Goal: Information Seeking & Learning: Learn about a topic

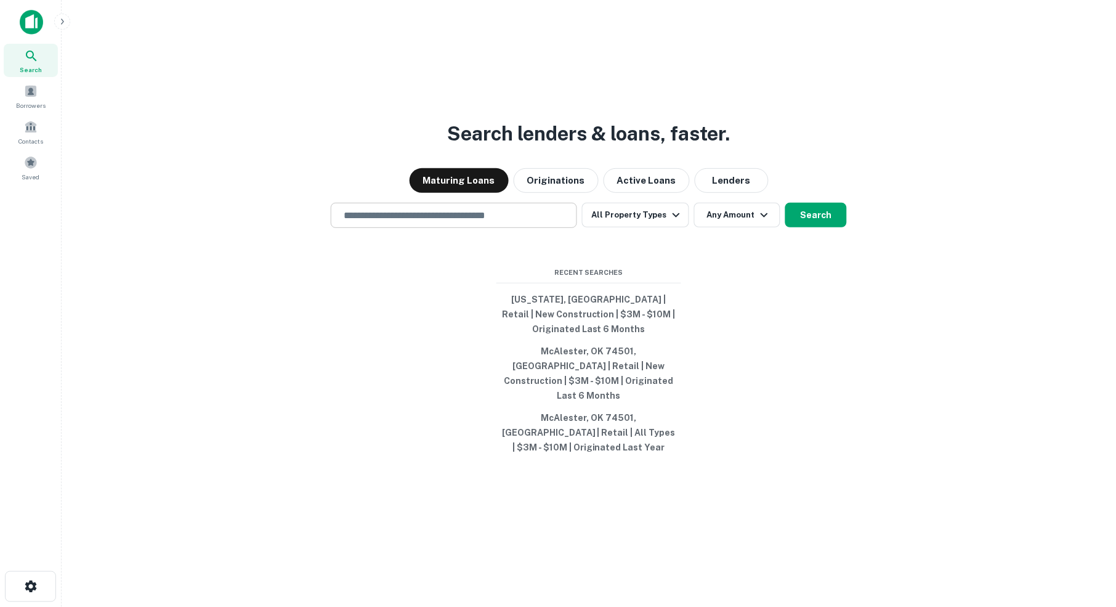
click at [397, 222] on input "text" at bounding box center [453, 215] width 235 height 14
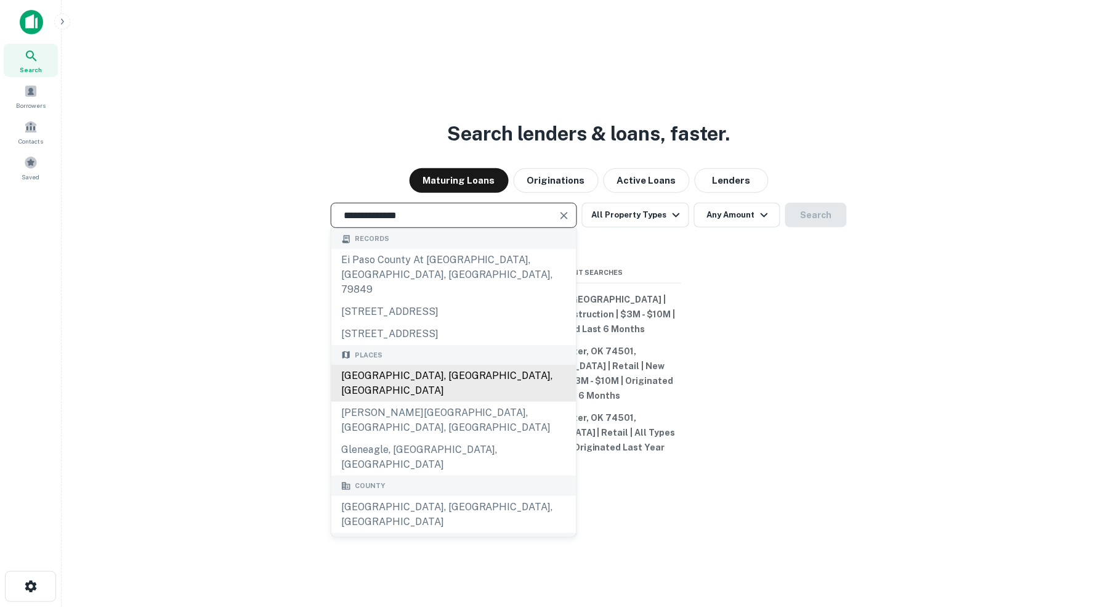
click at [430, 383] on div "[GEOGRAPHIC_DATA], [GEOGRAPHIC_DATA], [GEOGRAPHIC_DATA]" at bounding box center [453, 383] width 245 height 37
type input "**********"
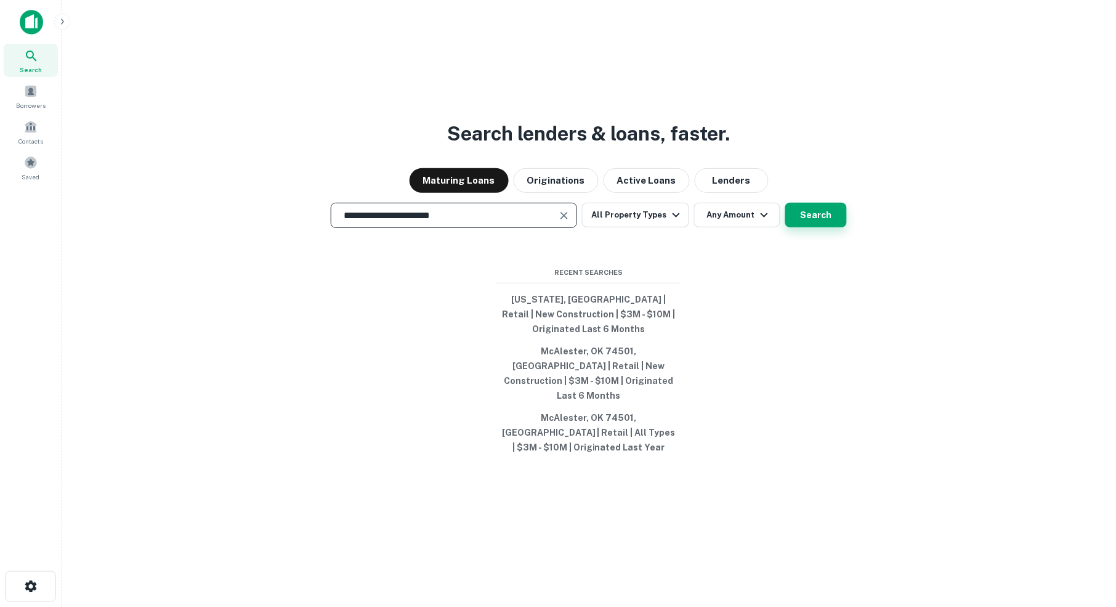
click at [827, 227] on button "Search" at bounding box center [817, 215] width 62 height 25
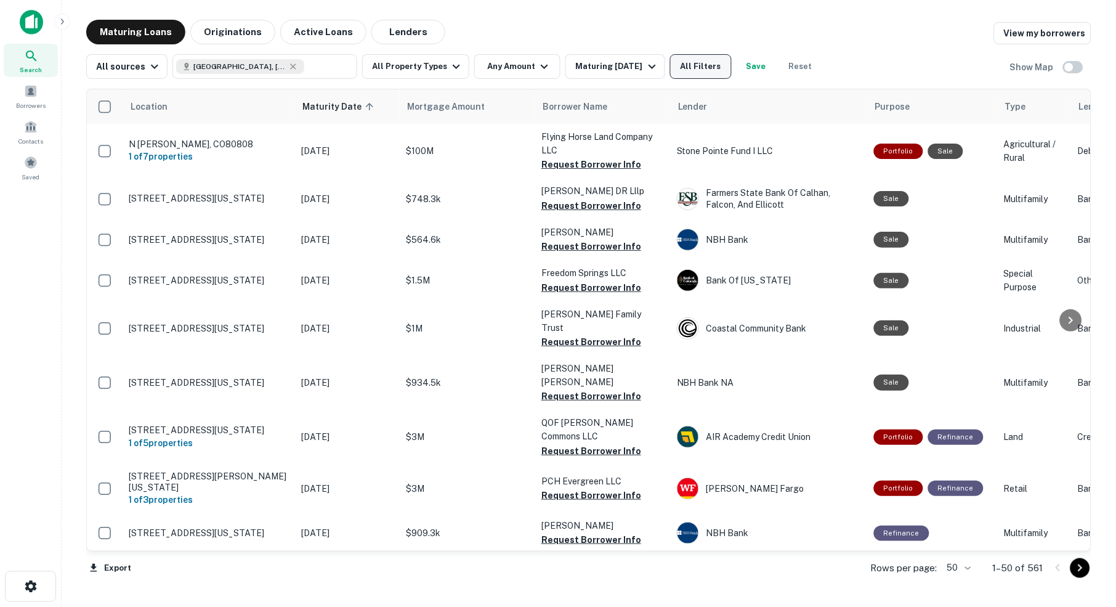
click at [730, 76] on button "All Filters" at bounding box center [701, 66] width 62 height 25
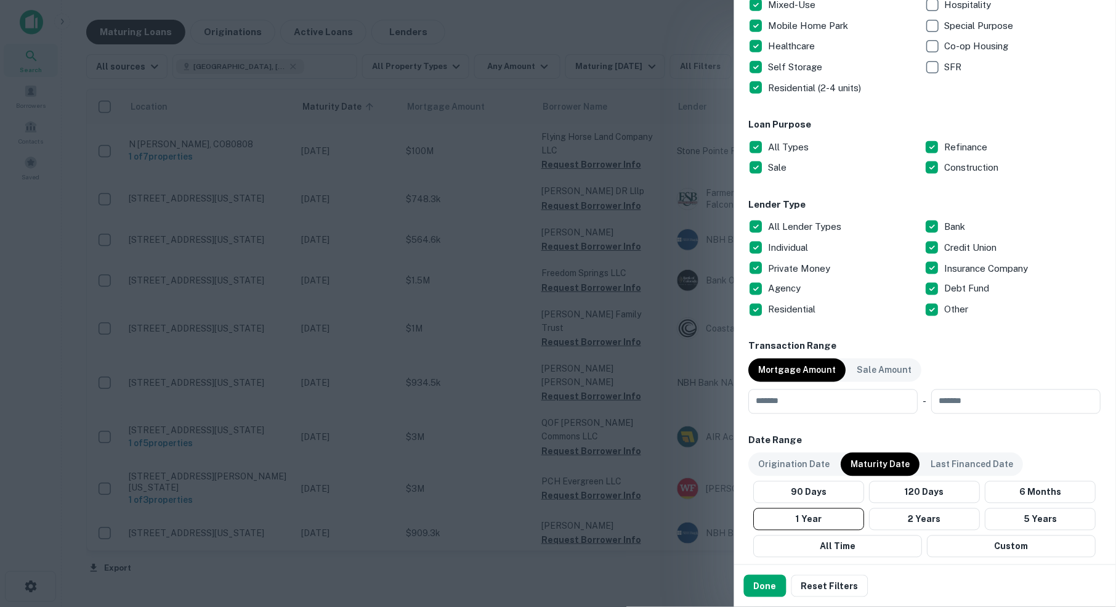
scroll to position [318, 0]
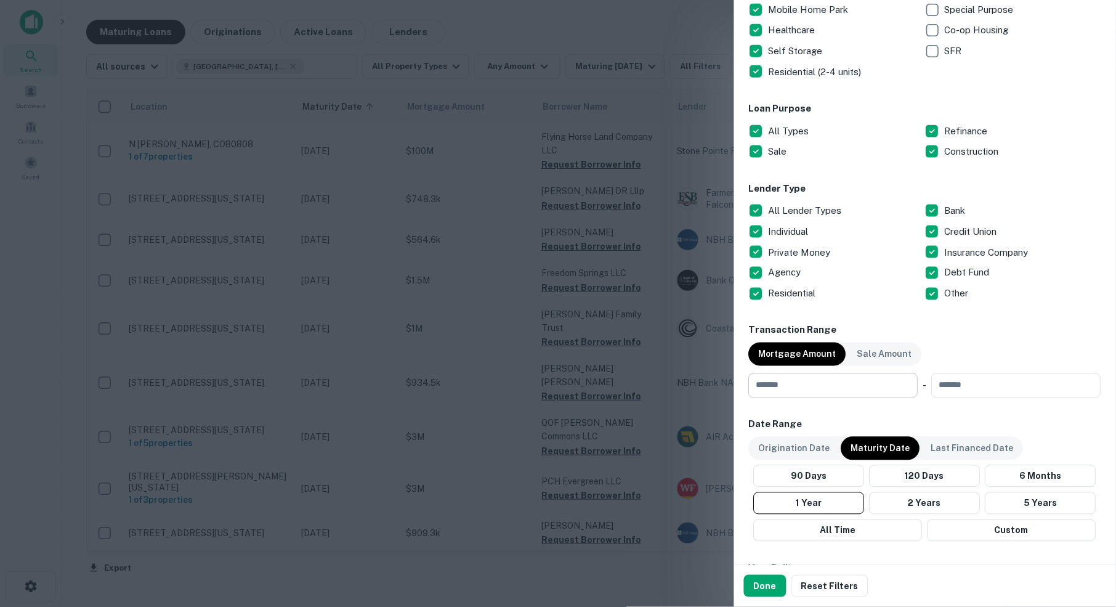
click at [855, 383] on input "number" at bounding box center [829, 385] width 161 height 25
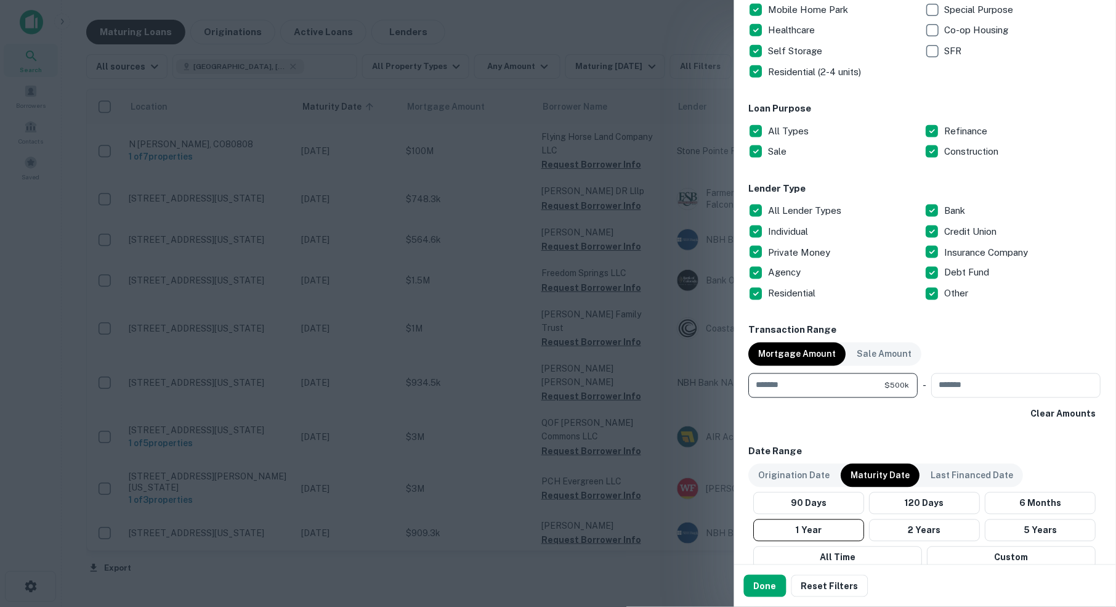
type input "******"
type input "********"
click at [1018, 551] on button "Custom" at bounding box center [1012, 557] width 169 height 22
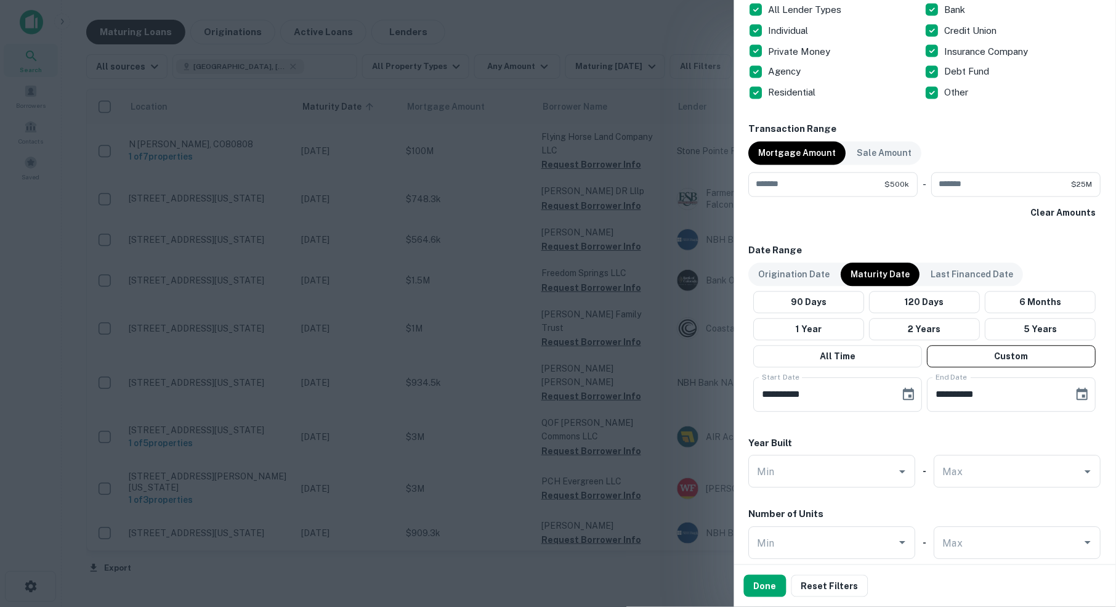
scroll to position [522, 0]
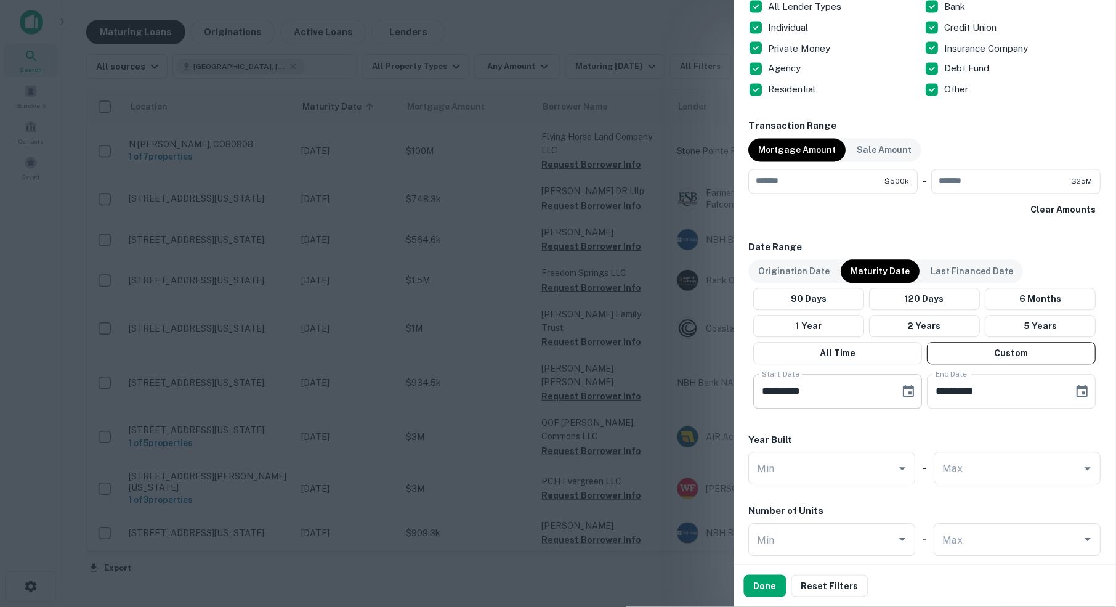
click at [907, 389] on icon "Choose date, selected date is Apr 20, 2025" at bounding box center [909, 391] width 15 height 15
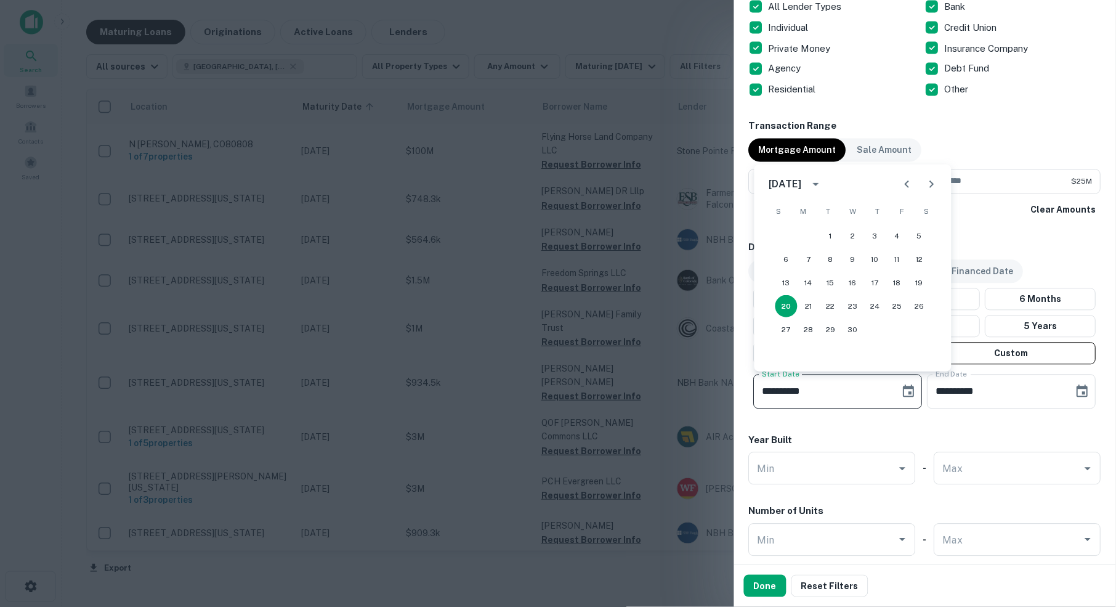
click at [930, 184] on icon "Next month" at bounding box center [932, 184] width 15 height 15
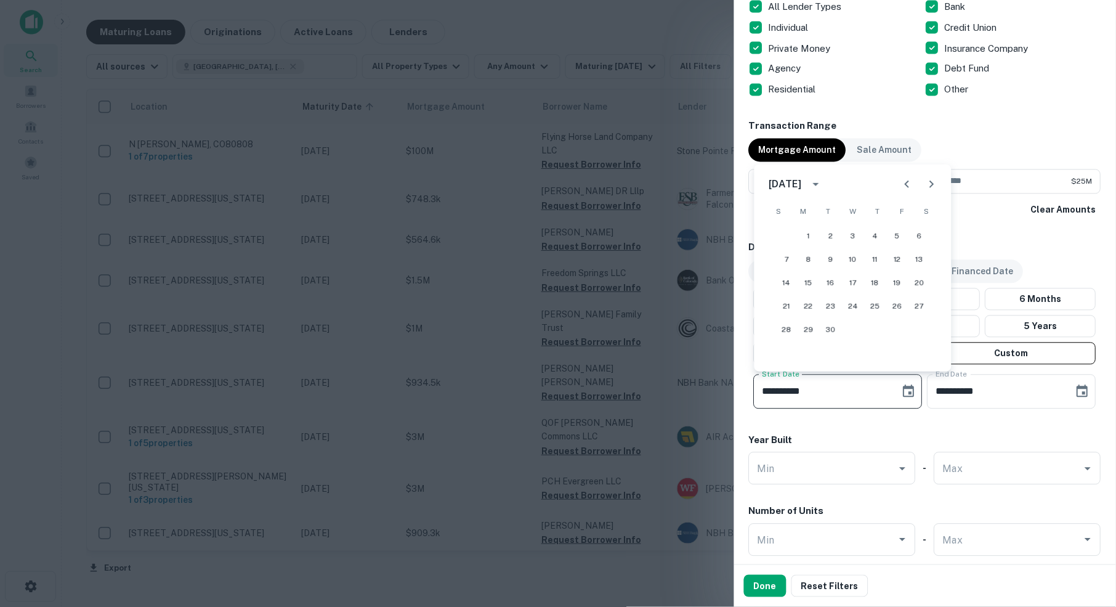
click at [930, 184] on icon "Next month" at bounding box center [932, 184] width 15 height 15
click at [852, 236] on button "1" at bounding box center [853, 236] width 22 height 22
type input "**********"
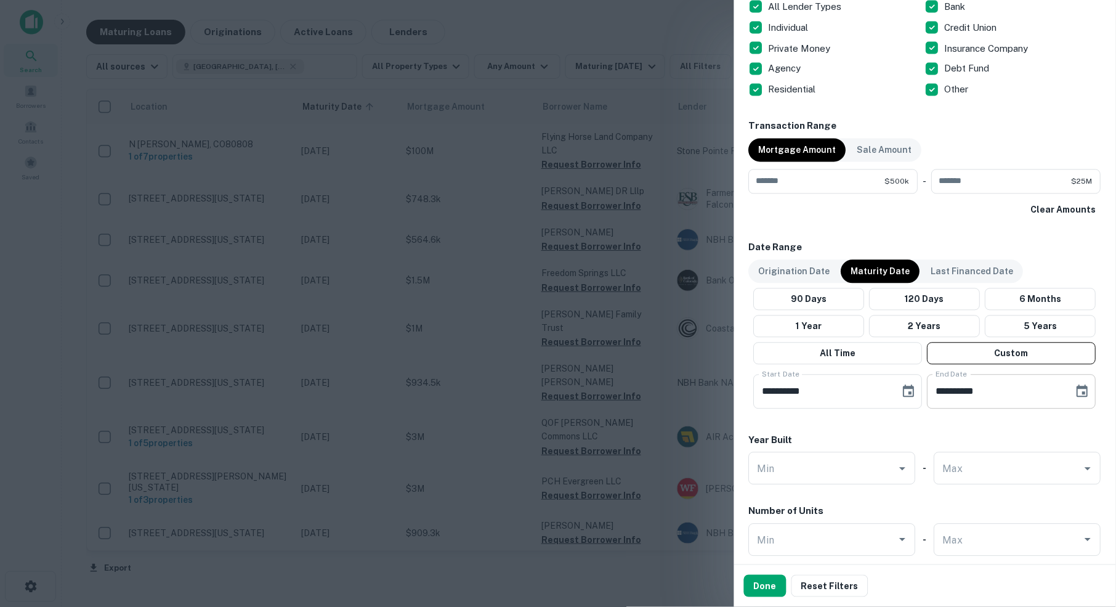
click at [1082, 392] on icon "Choose date, selected date is Aug 18, 2025" at bounding box center [1083, 391] width 15 height 15
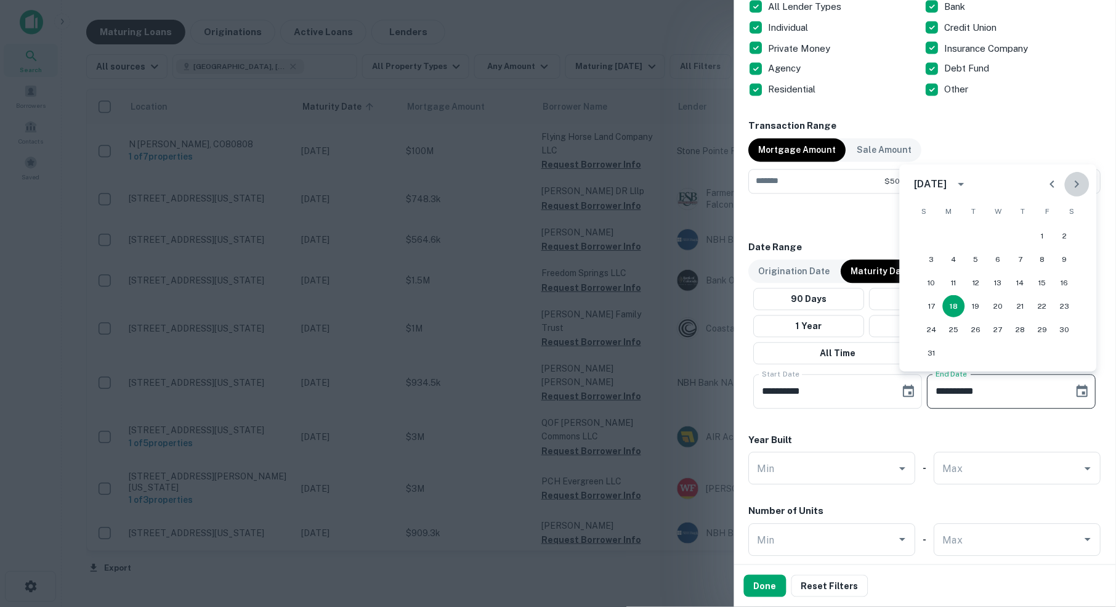
click at [1077, 187] on icon "Next month" at bounding box center [1078, 184] width 4 height 7
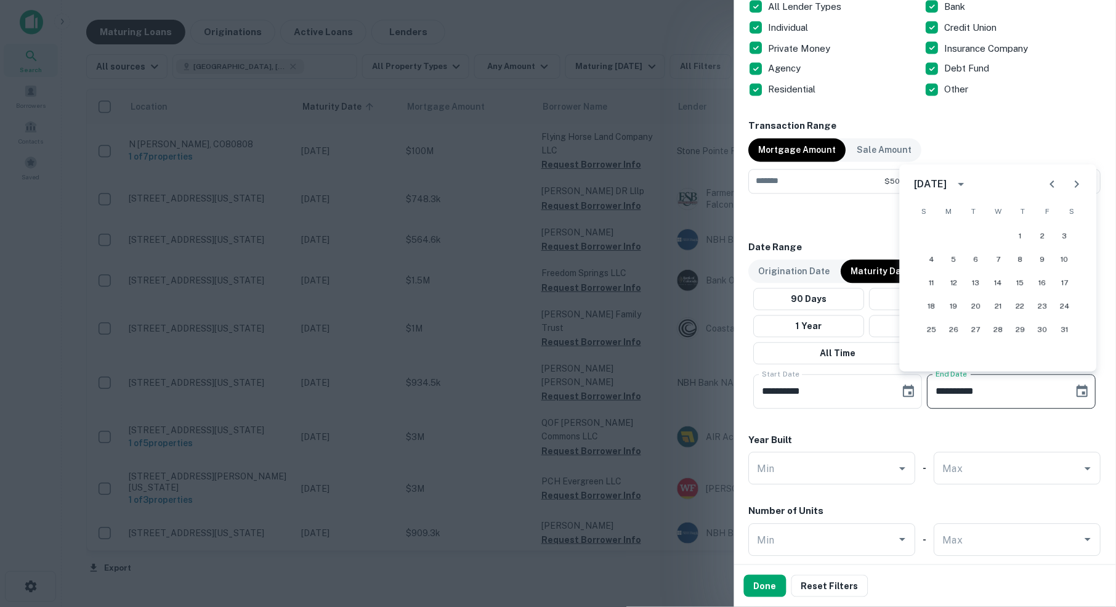
click at [1077, 187] on icon "Next month" at bounding box center [1078, 184] width 4 height 7
click at [1023, 331] on button "30" at bounding box center [1021, 330] width 22 height 22
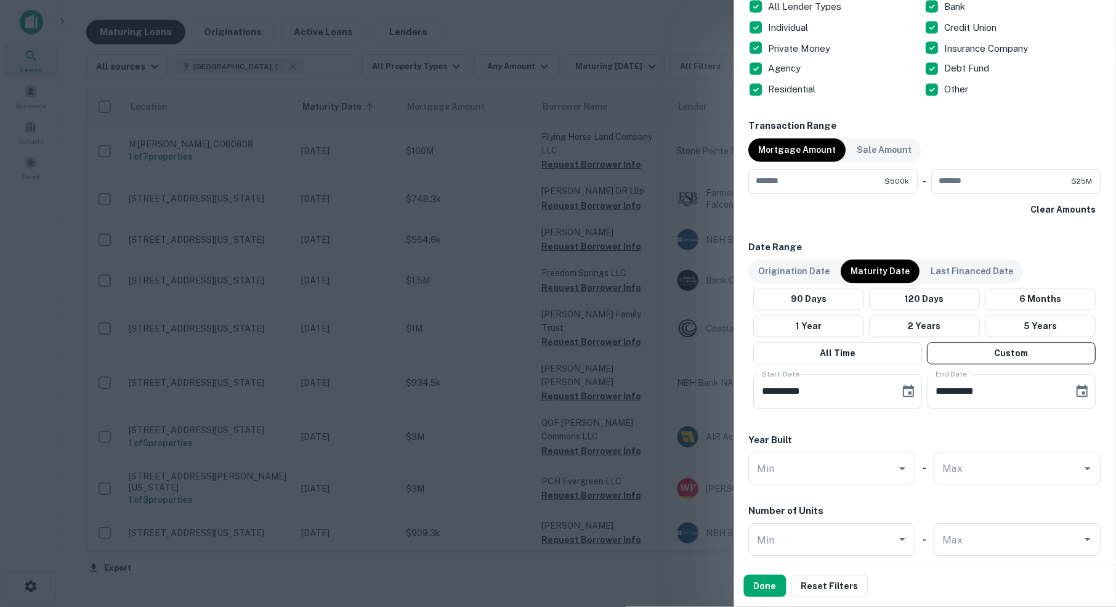
type input "**********"
click at [1036, 437] on div "Year Built" at bounding box center [925, 441] width 352 height 14
click at [776, 589] on button "Done" at bounding box center [765, 586] width 43 height 22
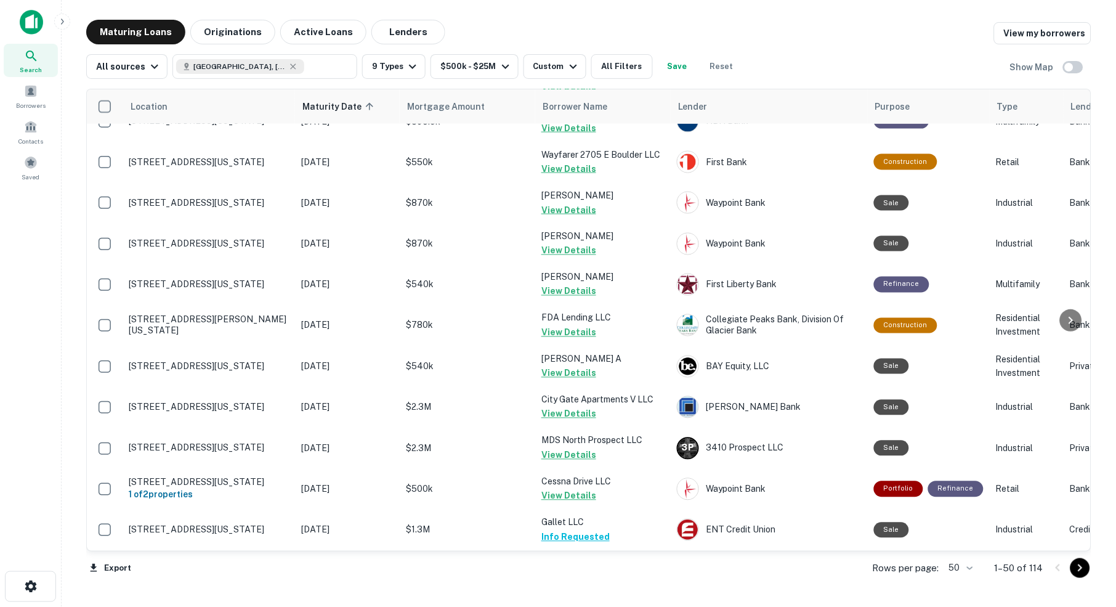
scroll to position [458, 0]
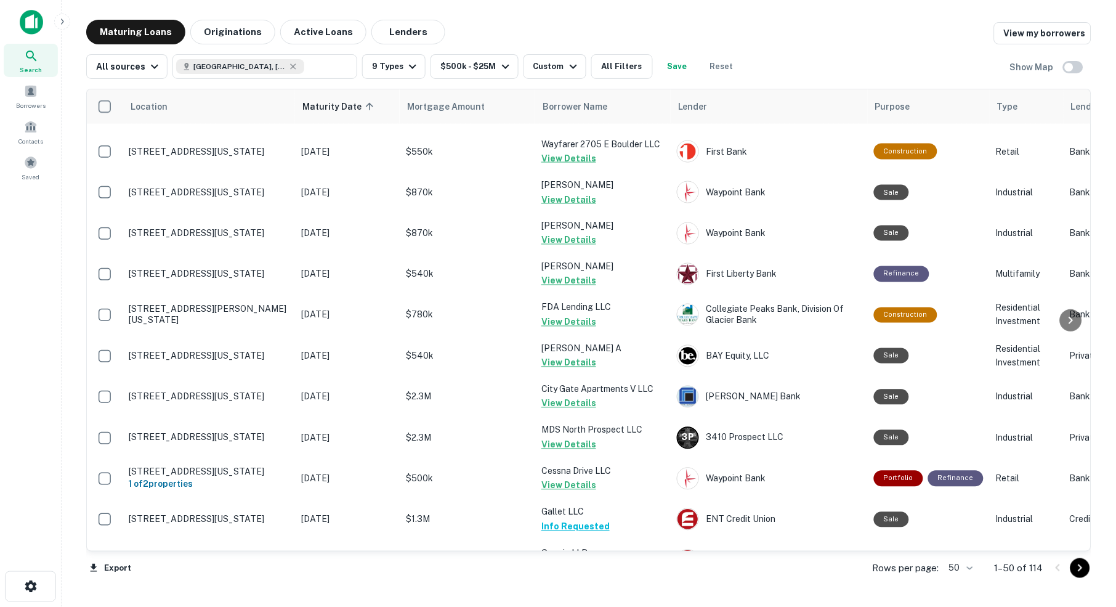
click at [964, 569] on body "Search Borrowers Contacts Saved Maturing Loans Originations Active Loans Lender…" at bounding box center [558, 303] width 1116 height 607
click at [956, 582] on li "100" at bounding box center [957, 582] width 36 height 22
